Goal: Find specific page/section: Find specific page/section

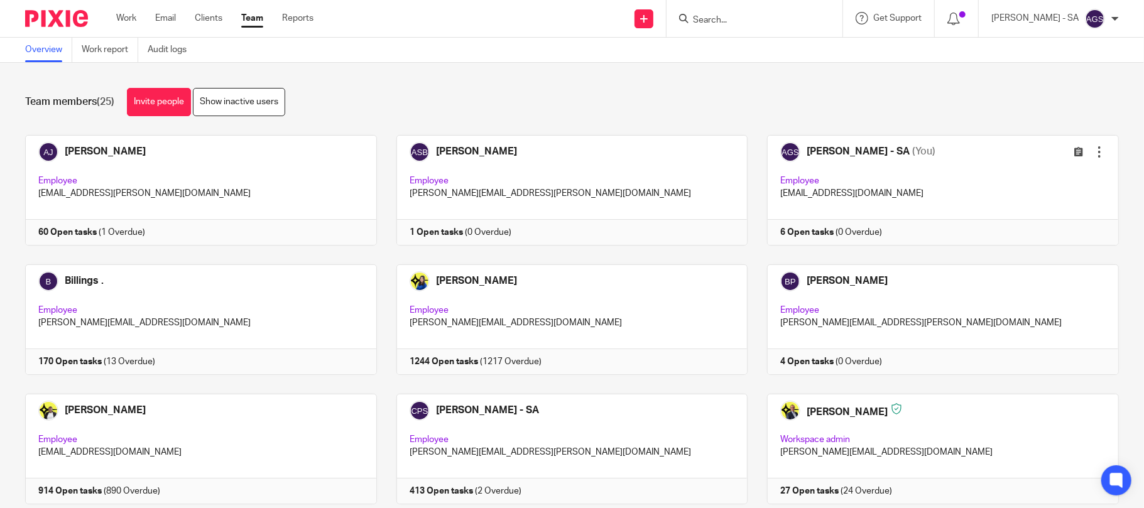
click at [538, 89] on div "Team members (25) Invite people Show inactive users" at bounding box center [572, 102] width 1094 height 28
click at [495, 86] on div "Team members (25) Invite people Show inactive users Invite team members Add inv…" at bounding box center [572, 285] width 1144 height 445
click at [491, 34] on div "Send new email Create task Add client Request signature Get Support Contact Sup…" at bounding box center [738, 18] width 812 height 37
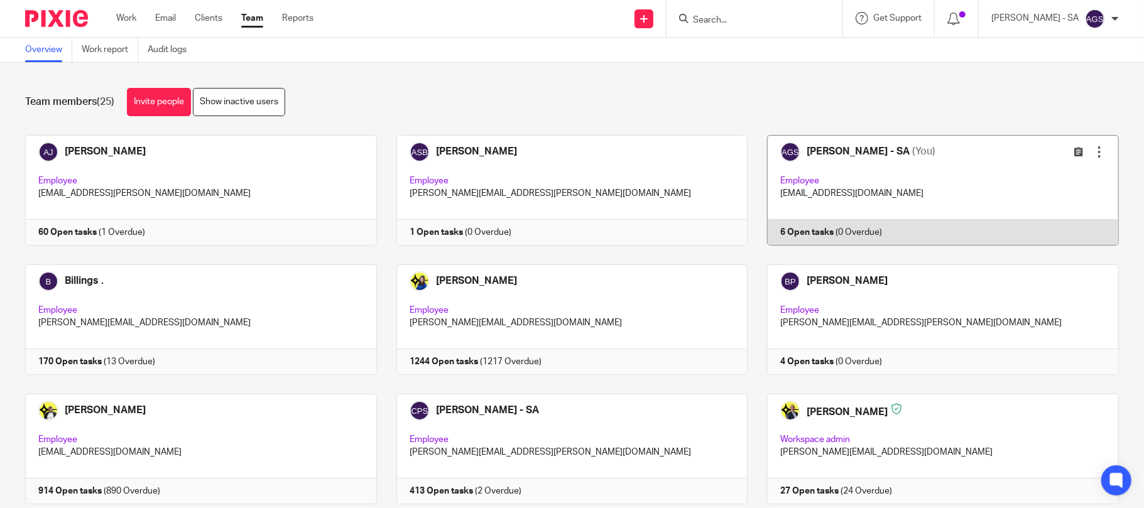
click at [849, 188] on link at bounding box center [933, 190] width 371 height 111
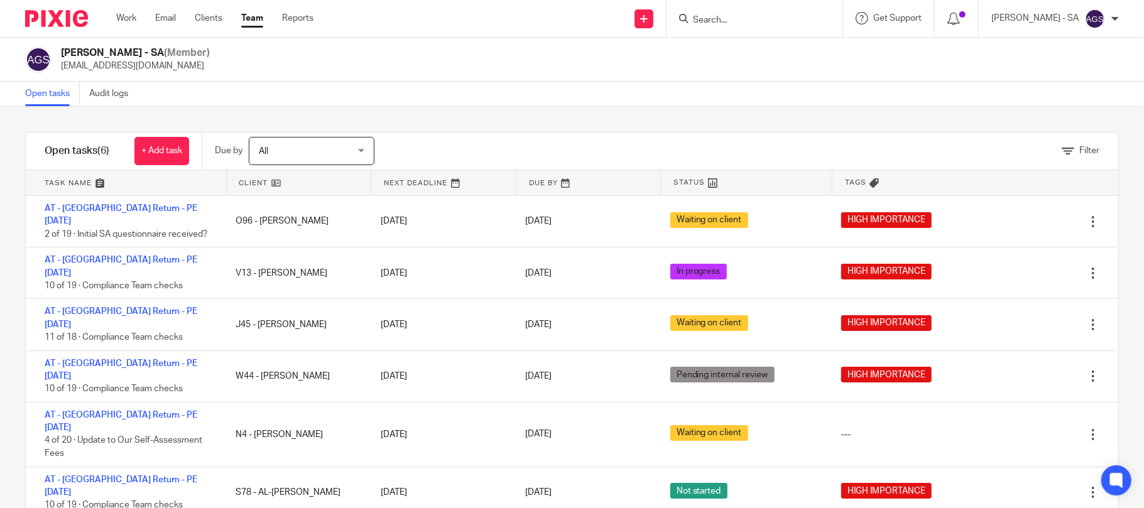
click at [370, 71] on div "[PERSON_NAME] - SA (Member) [EMAIL_ADDRESS][DOMAIN_NAME]" at bounding box center [572, 59] width 1094 height 26
click at [266, 62] on div "Anjali Gamit - SA (Member) anjali.gamit@confiancebizsol.in" at bounding box center [572, 59] width 1094 height 26
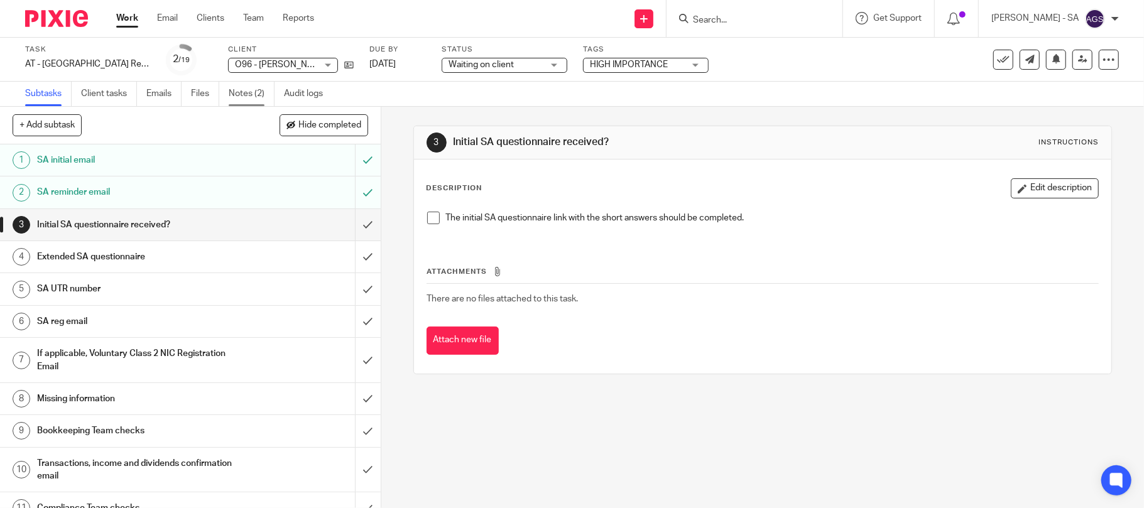
click at [242, 89] on link "Notes (2)" at bounding box center [252, 94] width 46 height 24
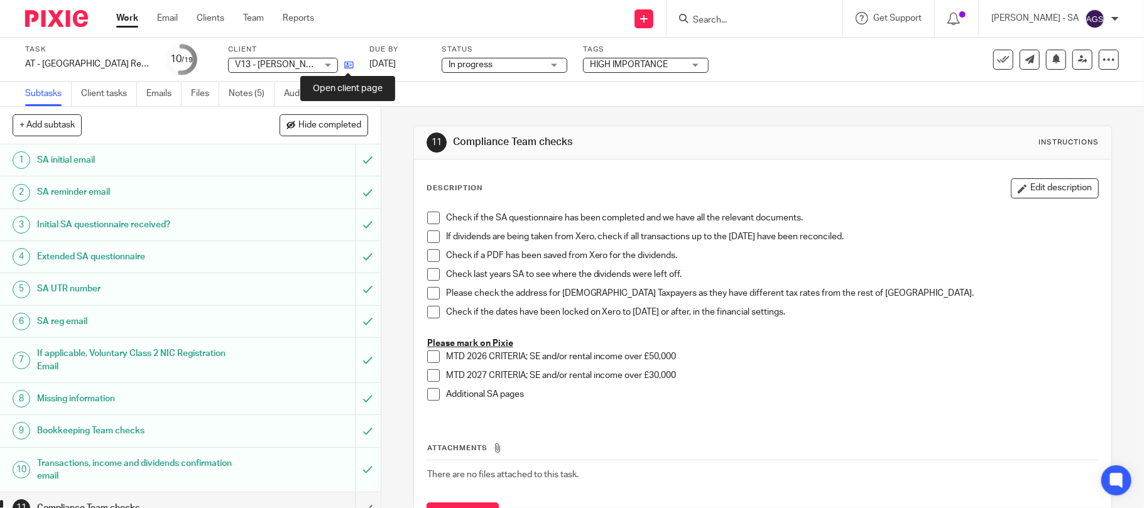
click at [348, 63] on icon at bounding box center [348, 64] width 9 height 9
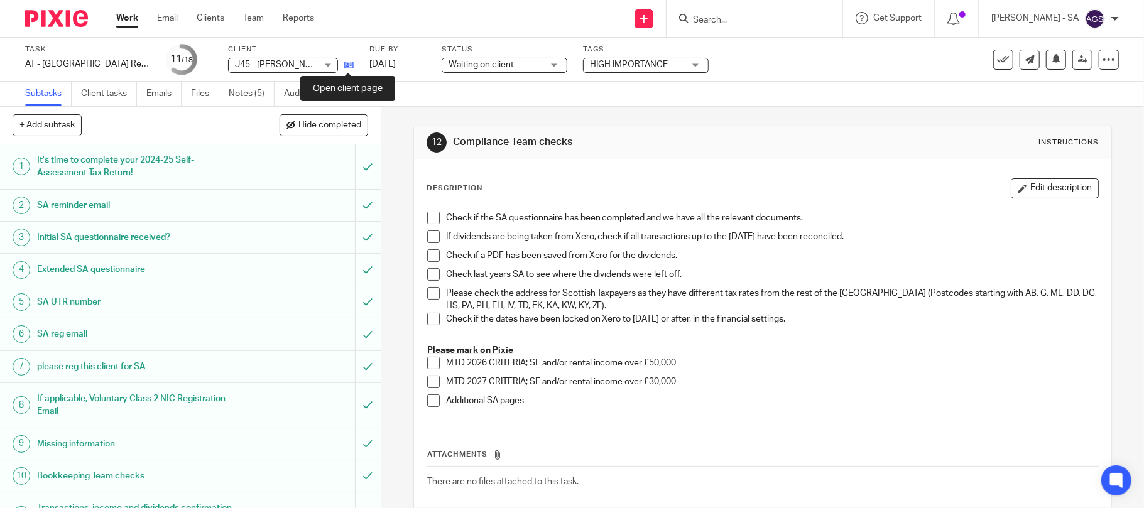
click at [347, 63] on icon at bounding box center [348, 64] width 9 height 9
click at [258, 92] on link "Notes (5)" at bounding box center [252, 94] width 46 height 24
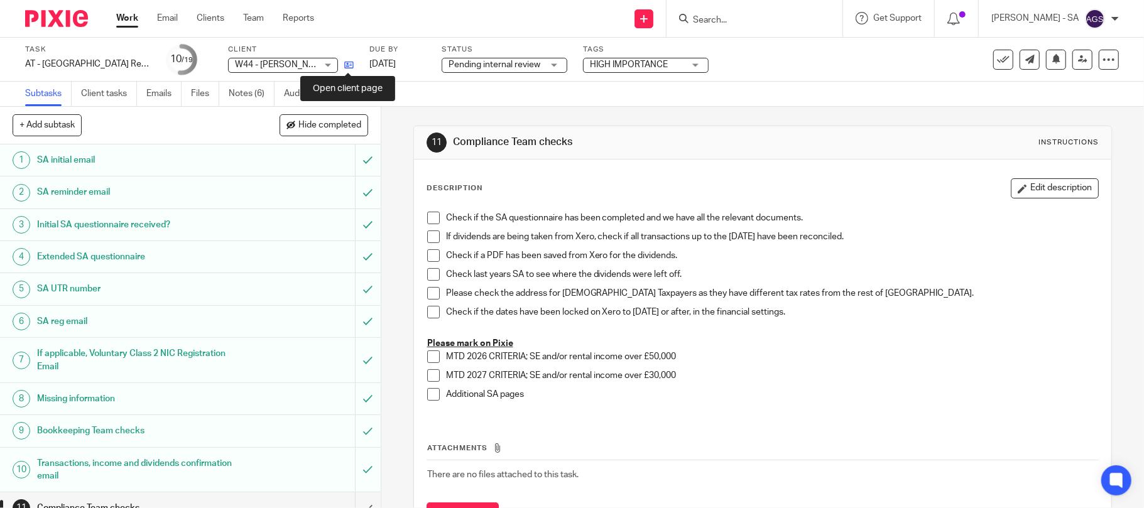
click at [347, 64] on icon at bounding box center [348, 64] width 9 height 9
click at [263, 92] on link "Notes (6)" at bounding box center [252, 94] width 46 height 24
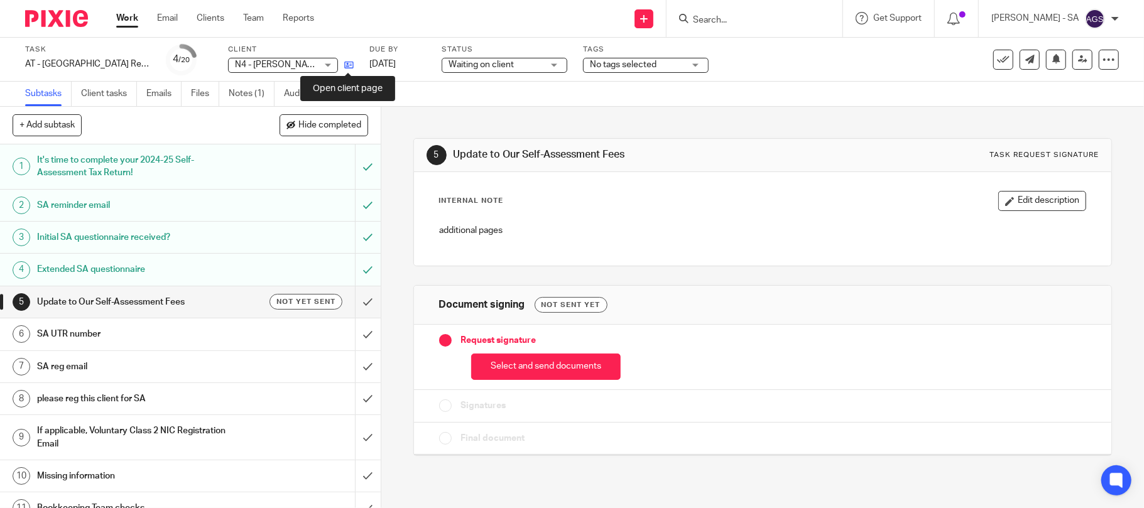
click at [345, 66] on icon at bounding box center [348, 64] width 9 height 9
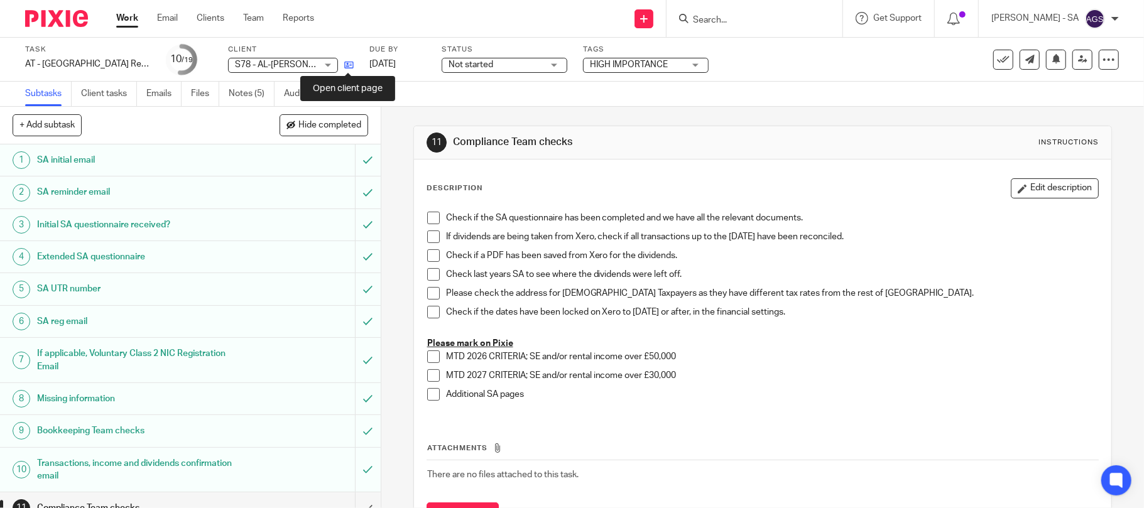
click at [350, 68] on icon at bounding box center [348, 64] width 9 height 9
click at [264, 92] on link "Notes (5)" at bounding box center [252, 94] width 46 height 24
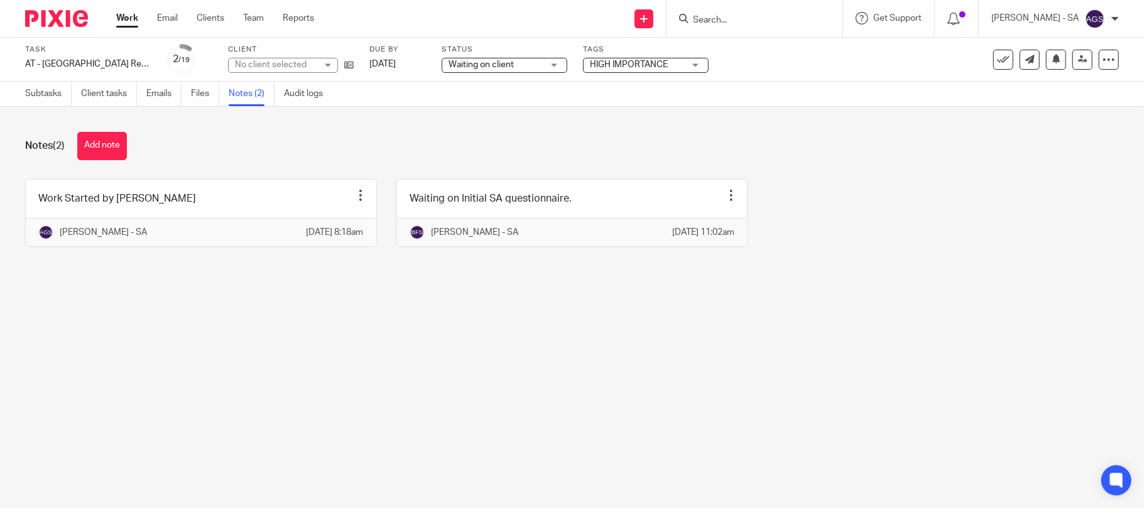
click at [355, 323] on main "Task AT - [GEOGRAPHIC_DATA] Return - PE [DATE] Save AT - [GEOGRAPHIC_DATA] Retu…" at bounding box center [572, 254] width 1144 height 508
click at [245, 320] on main "Task AT - [GEOGRAPHIC_DATA] Return - PE [DATE] Save AT - [GEOGRAPHIC_DATA] Retu…" at bounding box center [572, 254] width 1144 height 508
click at [780, 255] on div "Work Started by [PERSON_NAME] Edit note Delete note [PERSON_NAME] - [DATE] 8:18…" at bounding box center [562, 222] width 1113 height 87
click at [862, 318] on main "Task AT - [GEOGRAPHIC_DATA] Return - PE [DATE] Save AT - [GEOGRAPHIC_DATA] Retu…" at bounding box center [572, 254] width 1144 height 508
click at [962, 221] on div "Work Started by [PERSON_NAME] Edit note Delete note [PERSON_NAME] - [DATE] 8:18…" at bounding box center [562, 222] width 1113 height 87
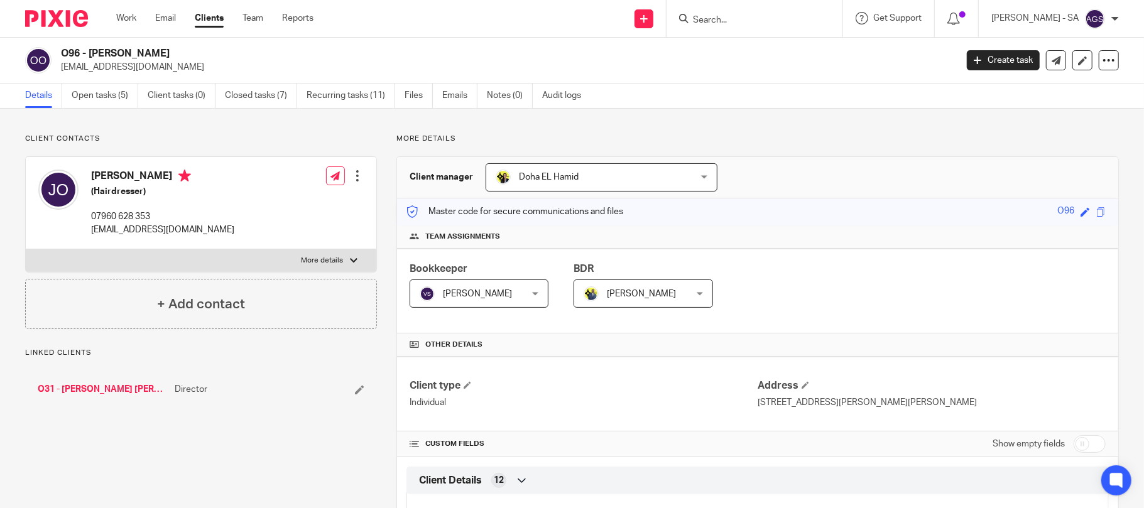
drag, startPoint x: 90, startPoint y: 49, endPoint x: 171, endPoint y: 43, distance: 81.3
click at [171, 43] on div "O96 - JENNIFER OYIBO jenrolakuku@gmail.com Create task Update from Companies Ho…" at bounding box center [572, 61] width 1144 height 46
copy h2 "JENNIFER OYIBO"
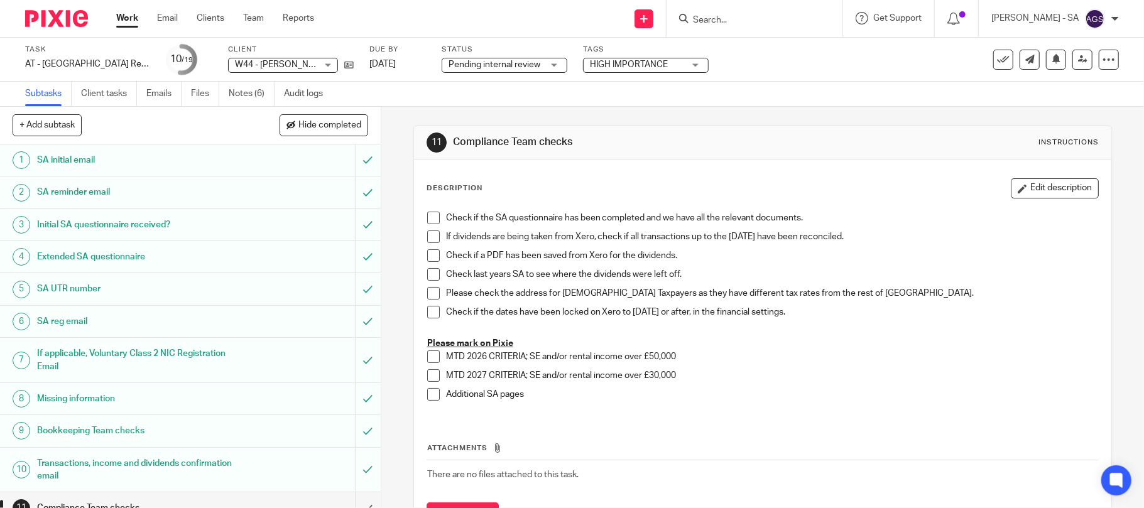
click at [754, 87] on div "Subtasks Client tasks Emails Files Notes (6) Audit logs" at bounding box center [572, 94] width 1144 height 25
click at [740, 64] on div "Task AT - SA Return - PE 05-04-2025 Save AT - SA Return - PE 05-04-2025 10 /19 …" at bounding box center [480, 60] width 911 height 30
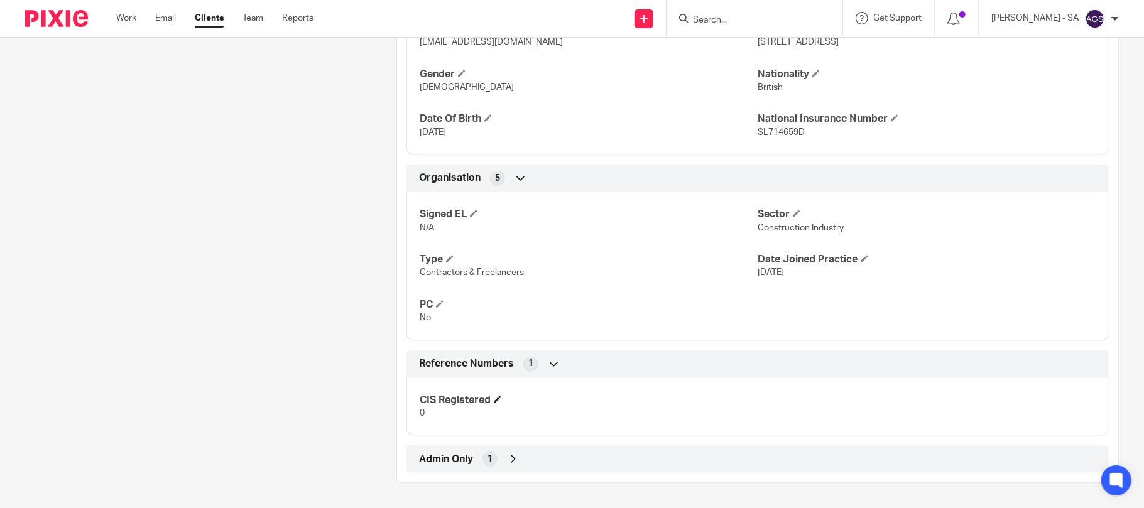
scroll to position [626, 0]
click at [487, 459] on span "1" at bounding box center [489, 459] width 5 height 13
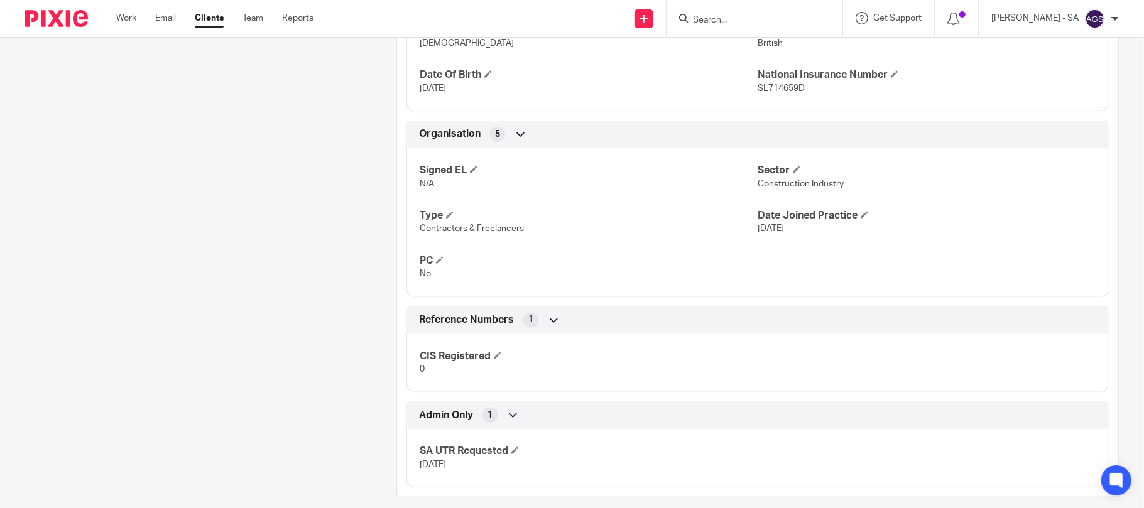
scroll to position [685, 0]
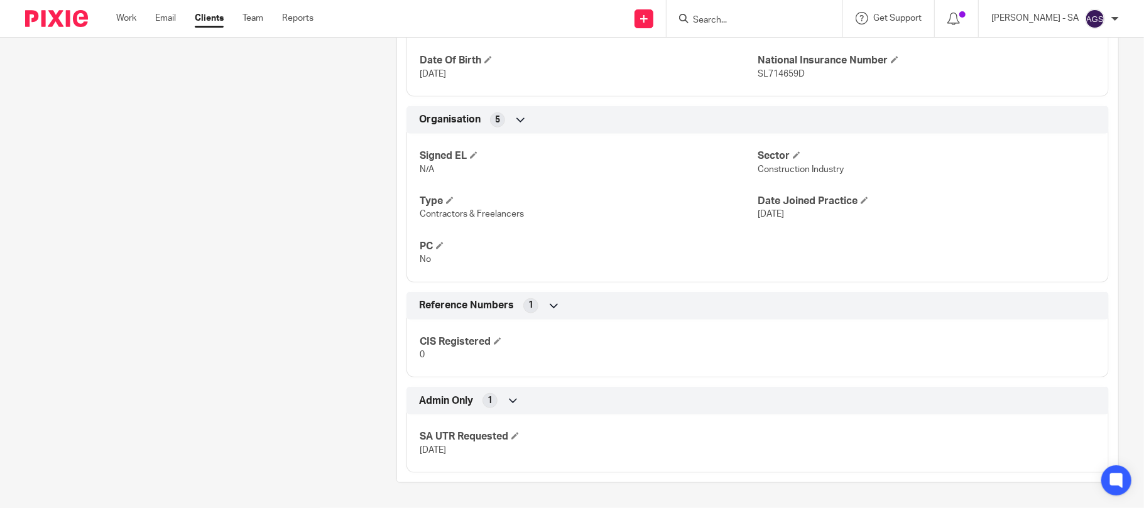
click at [495, 408] on div "Admin Only 1" at bounding box center [757, 400] width 683 height 21
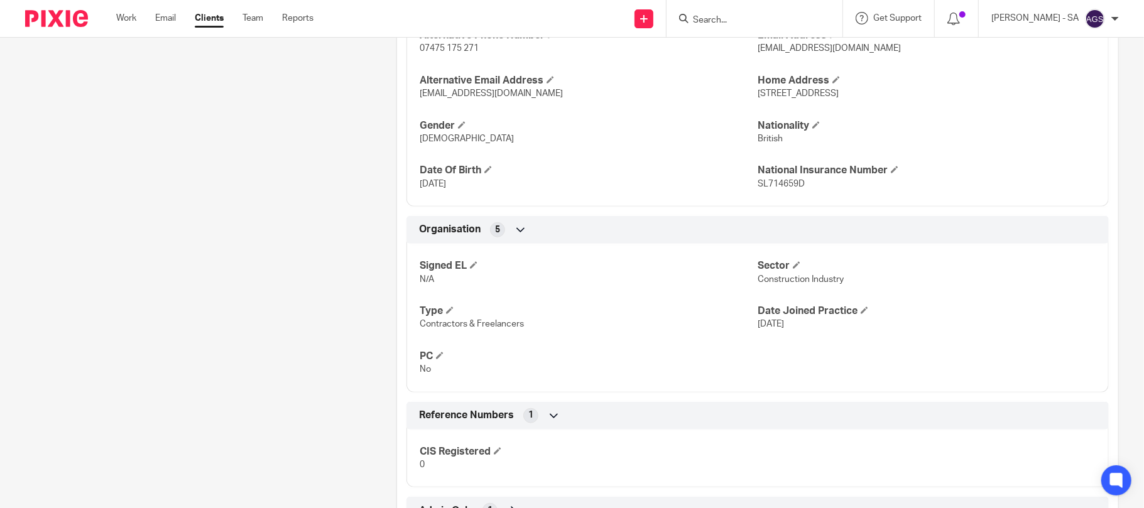
scroll to position [543, 0]
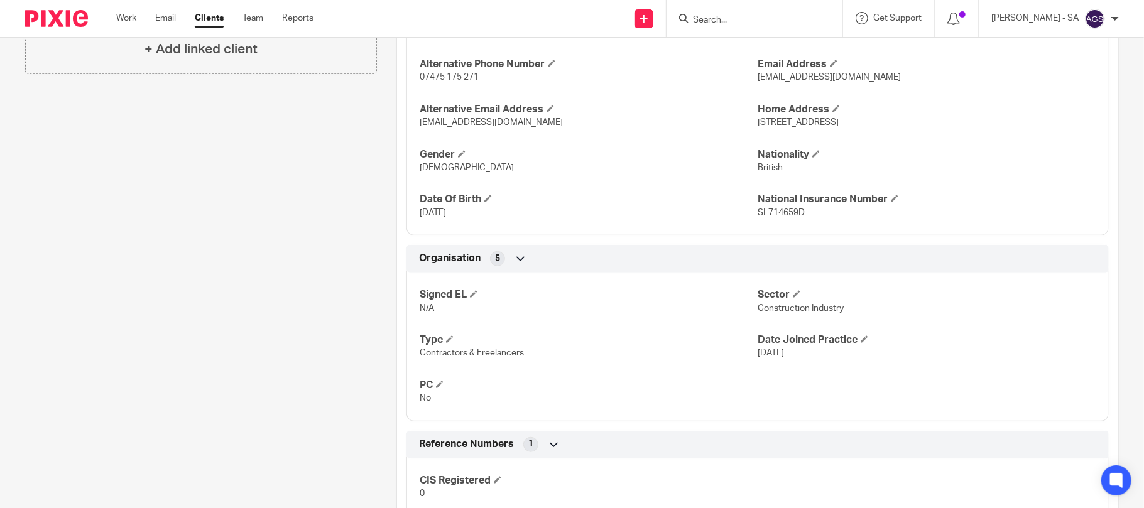
click at [264, 375] on div "Client contacts Al-Ameen Sarumi (Construction Worker) CC in auto emails 07939 9…" at bounding box center [191, 77] width 371 height 972
click at [247, 192] on div "Client contacts Al-Ameen Sarumi (Construction Worker) CC in auto emails 07939 9…" at bounding box center [191, 77] width 371 height 972
click at [277, 329] on div "Client contacts Al-Ameen Sarumi (Construction Worker) CC in auto emails 07939 9…" at bounding box center [191, 77] width 371 height 972
click at [1049, 21] on p "[PERSON_NAME] - SA" at bounding box center [1034, 18] width 87 height 13
click at [259, 266] on div "Client contacts Al-Ameen Sarumi (Construction Worker) CC in auto emails 07939 9…" at bounding box center [191, 77] width 371 height 972
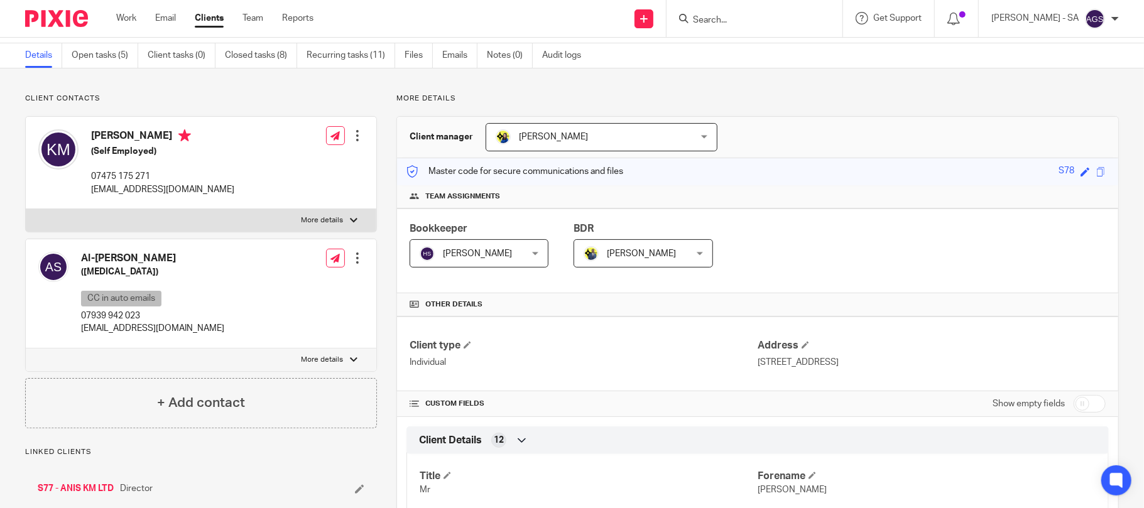
scroll to position [0, 0]
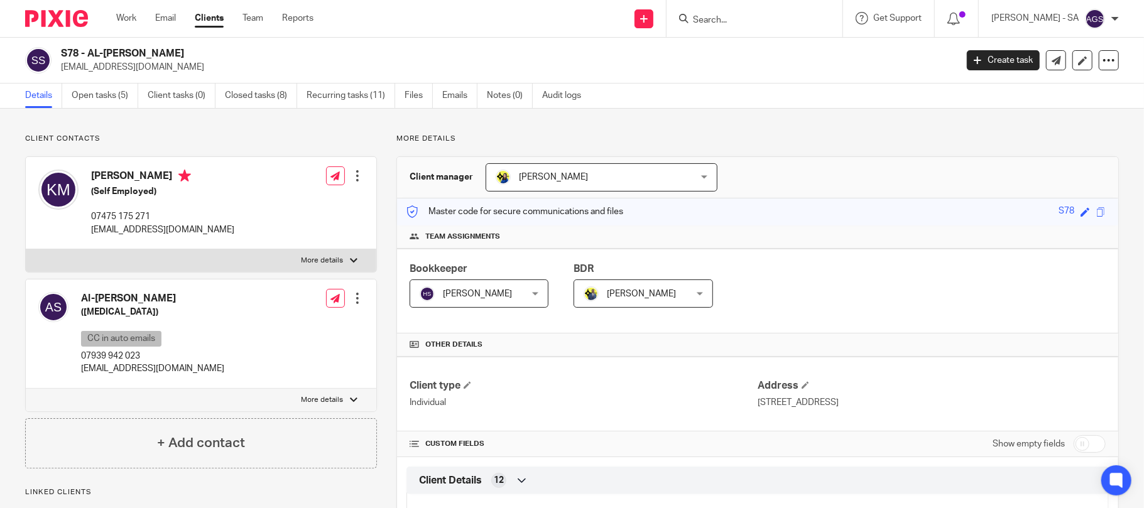
click at [675, 58] on h2 "S78 - AL-AMEEN SARUMI" at bounding box center [416, 53] width 710 height 13
click at [121, 99] on link "Open tasks (5)" at bounding box center [105, 96] width 67 height 24
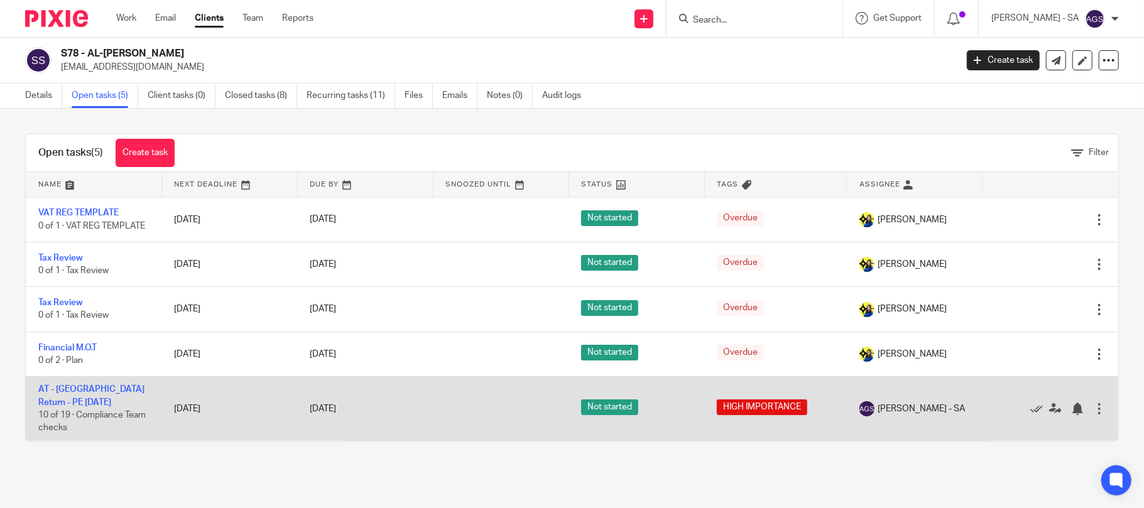
drag, startPoint x: 0, startPoint y: 0, endPoint x: 74, endPoint y: 403, distance: 410.0
click at [74, 403] on td "AT - [GEOGRAPHIC_DATA] Return - PE [DATE] 10 of 19 · Compliance Team checks" at bounding box center [94, 409] width 136 height 64
click at [76, 398] on link "AT - [GEOGRAPHIC_DATA] Return - PE [DATE]" at bounding box center [91, 395] width 106 height 21
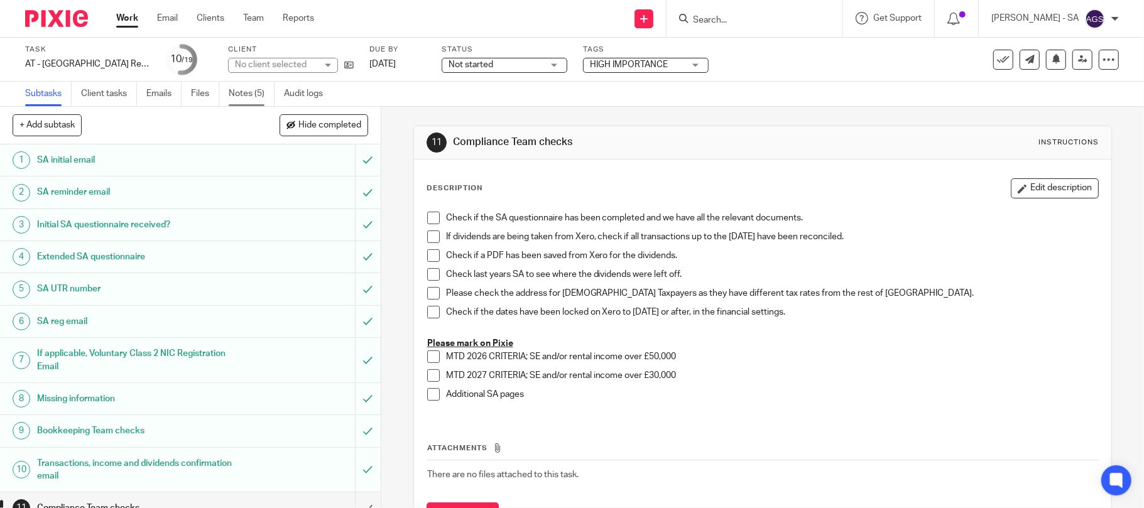
click at [242, 94] on link "Notes (5)" at bounding box center [252, 94] width 46 height 24
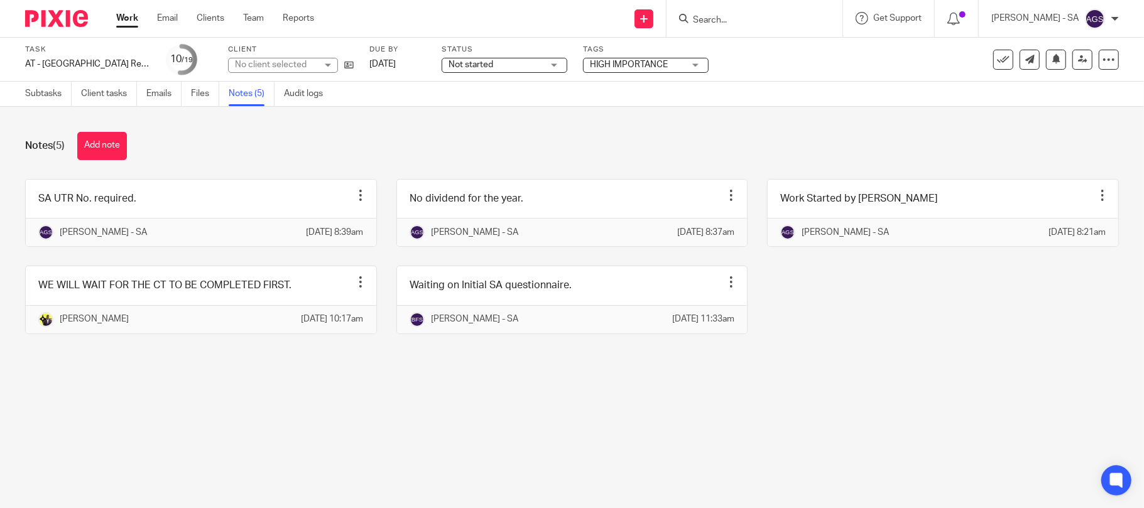
drag, startPoint x: 176, startPoint y: 418, endPoint x: 186, endPoint y: 410, distance: 12.6
click at [176, 418] on main "Task AT - SA Return - PE 05-04-2025 Save AT - SA Return - PE 05-04-2025 10 /19 …" at bounding box center [572, 254] width 1144 height 508
click at [339, 378] on div "Notes (5) Add note SA UTR No. required. Edit note Delete note Anjali Gamit - SA…" at bounding box center [572, 242] width 1144 height 271
click at [224, 378] on div "Notes (5) Add note SA UTR No. required. Edit note Delete note Anjali Gamit - SA…" at bounding box center [572, 242] width 1144 height 271
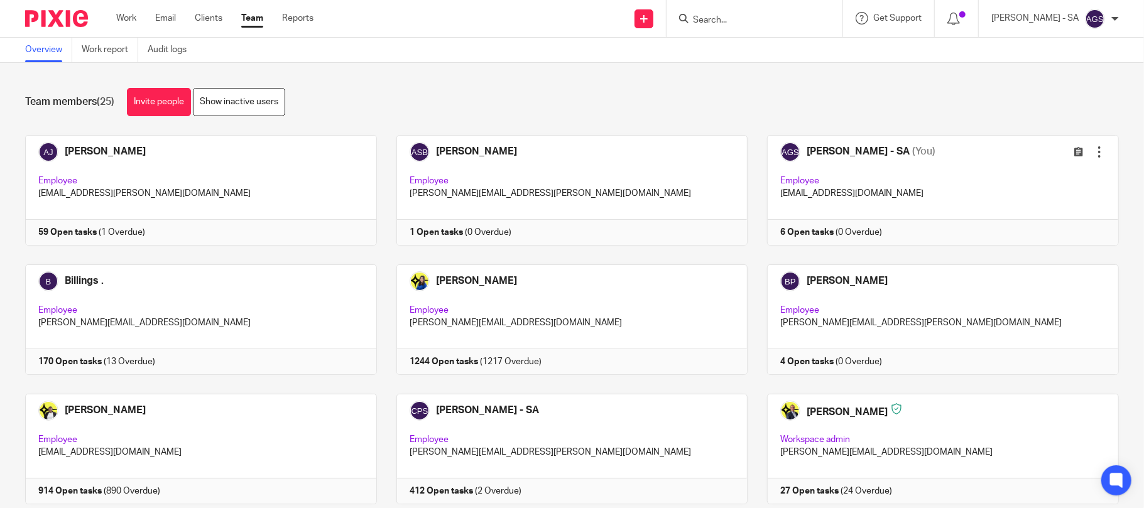
click at [722, 21] on input "Search" at bounding box center [748, 20] width 113 height 11
type input "D72"
click at [762, 52] on link at bounding box center [795, 54] width 212 height 29
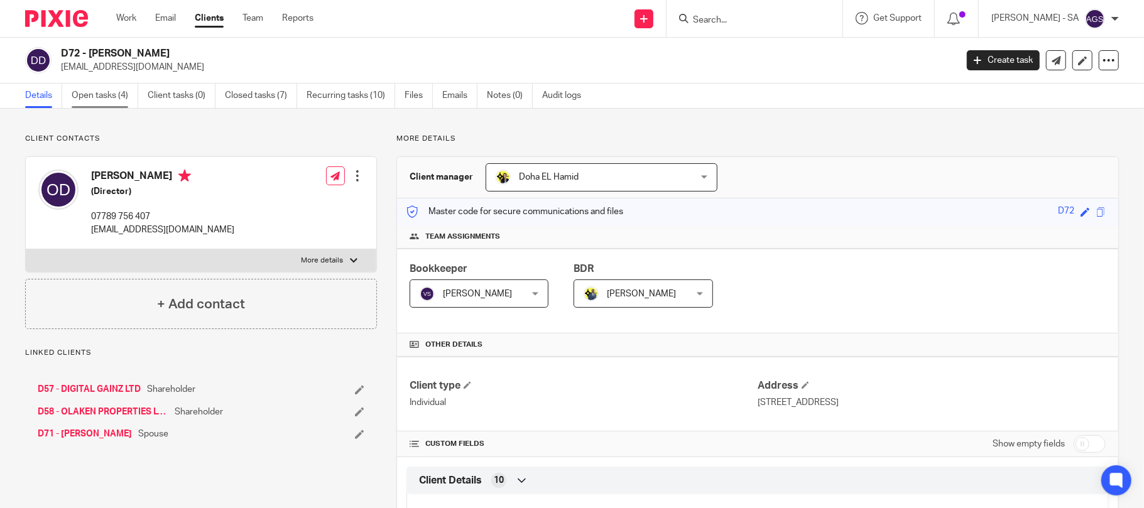
click at [94, 94] on link "Open tasks (4)" at bounding box center [105, 96] width 67 height 24
